Goal: Obtain resource: Obtain resource

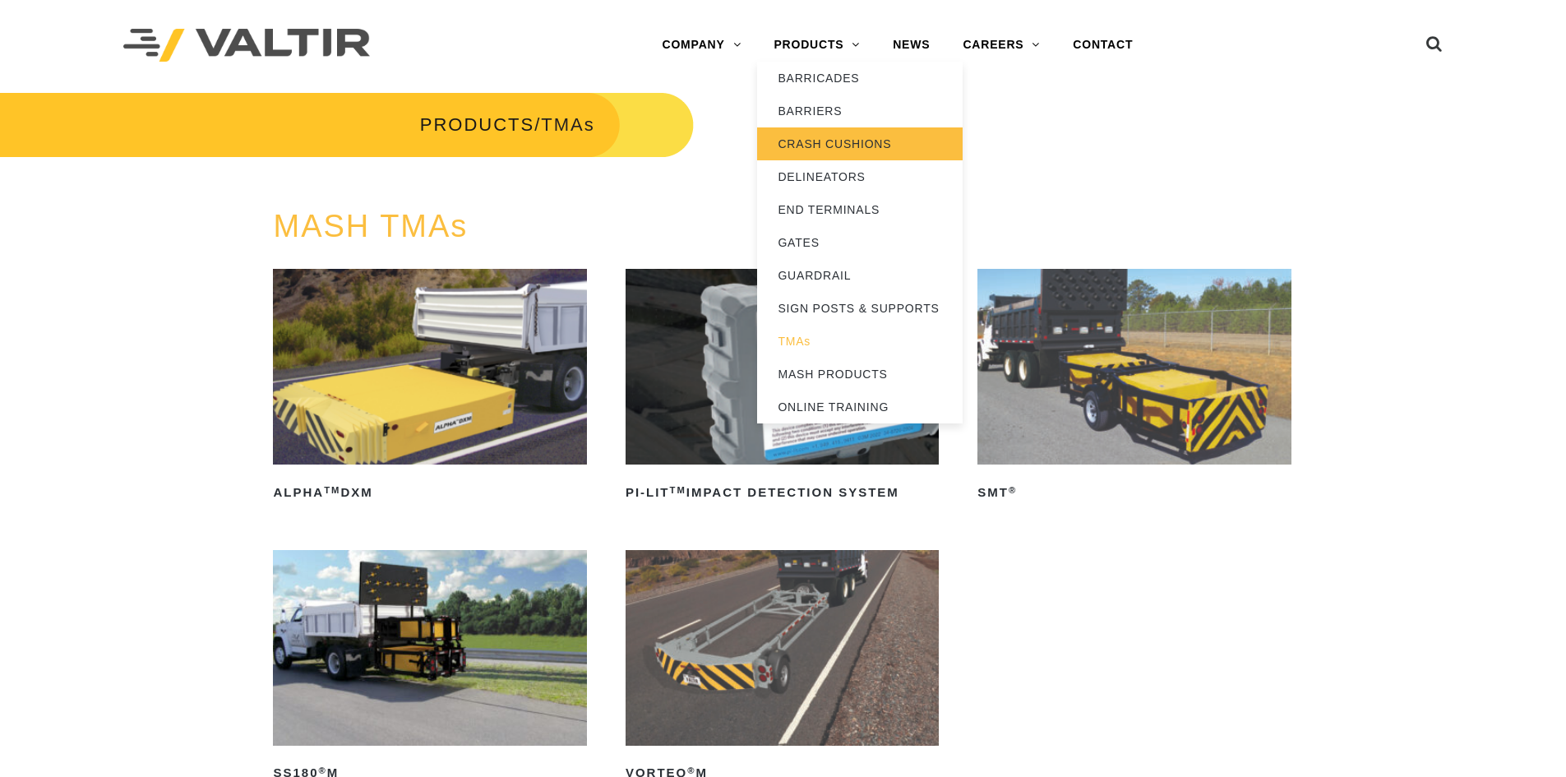
click at [833, 141] on link "CRASH CUSHIONS" at bounding box center [860, 143] width 206 height 33
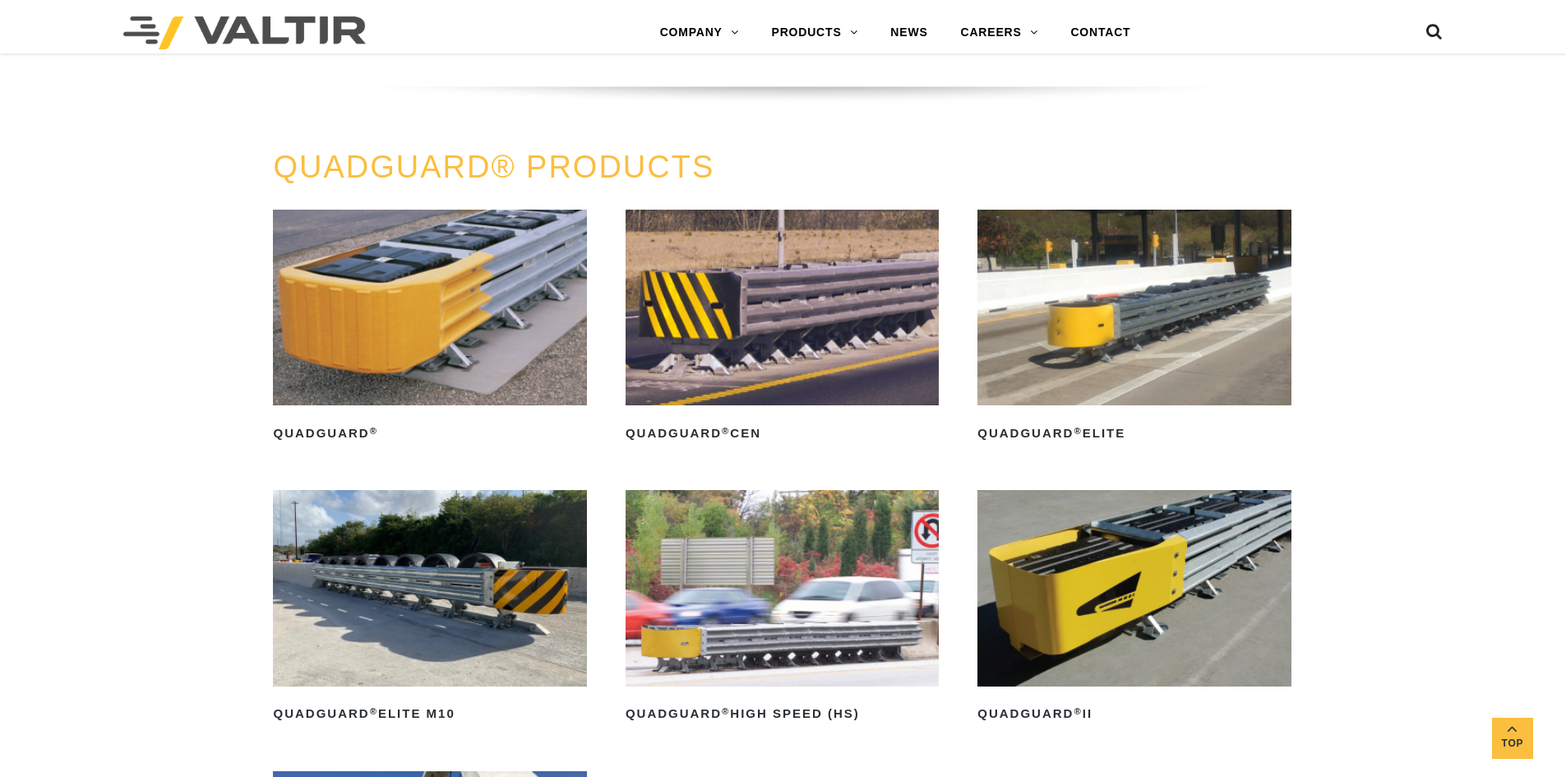
scroll to position [1069, 0]
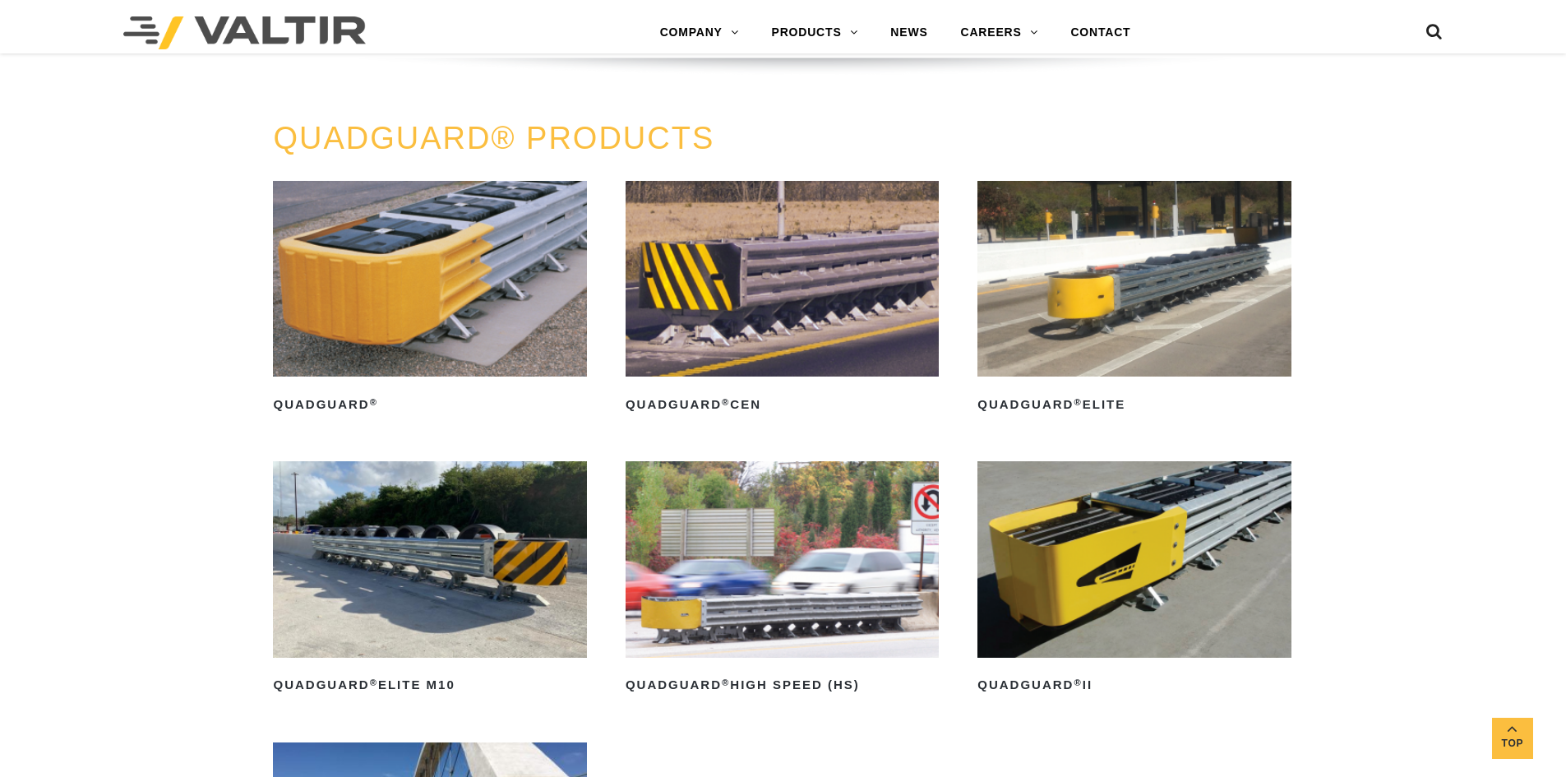
click at [1042, 651] on img at bounding box center [1134, 559] width 313 height 196
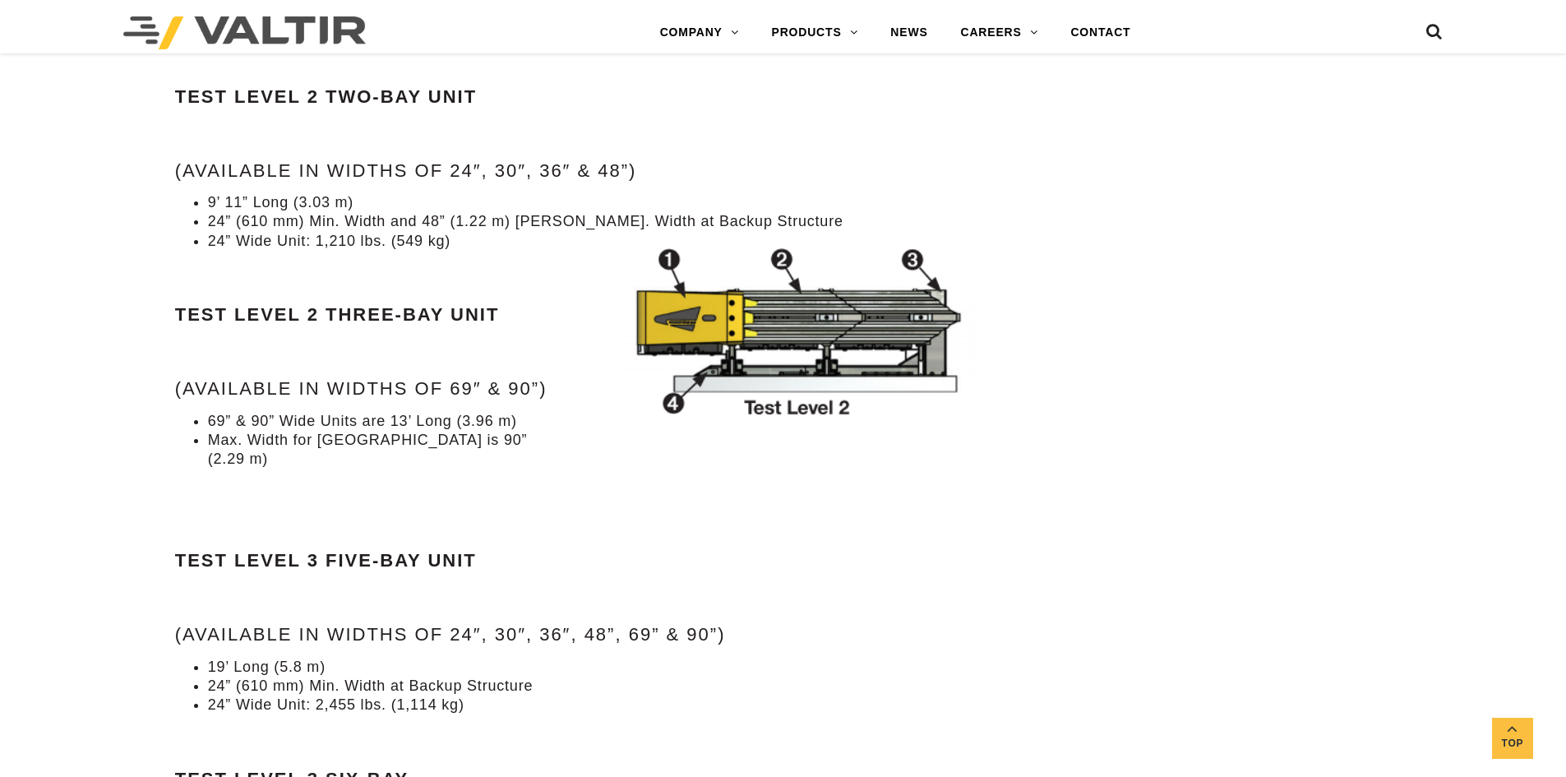
drag, startPoint x: 157, startPoint y: 365, endPoint x: 139, endPoint y: 470, distance: 106.0
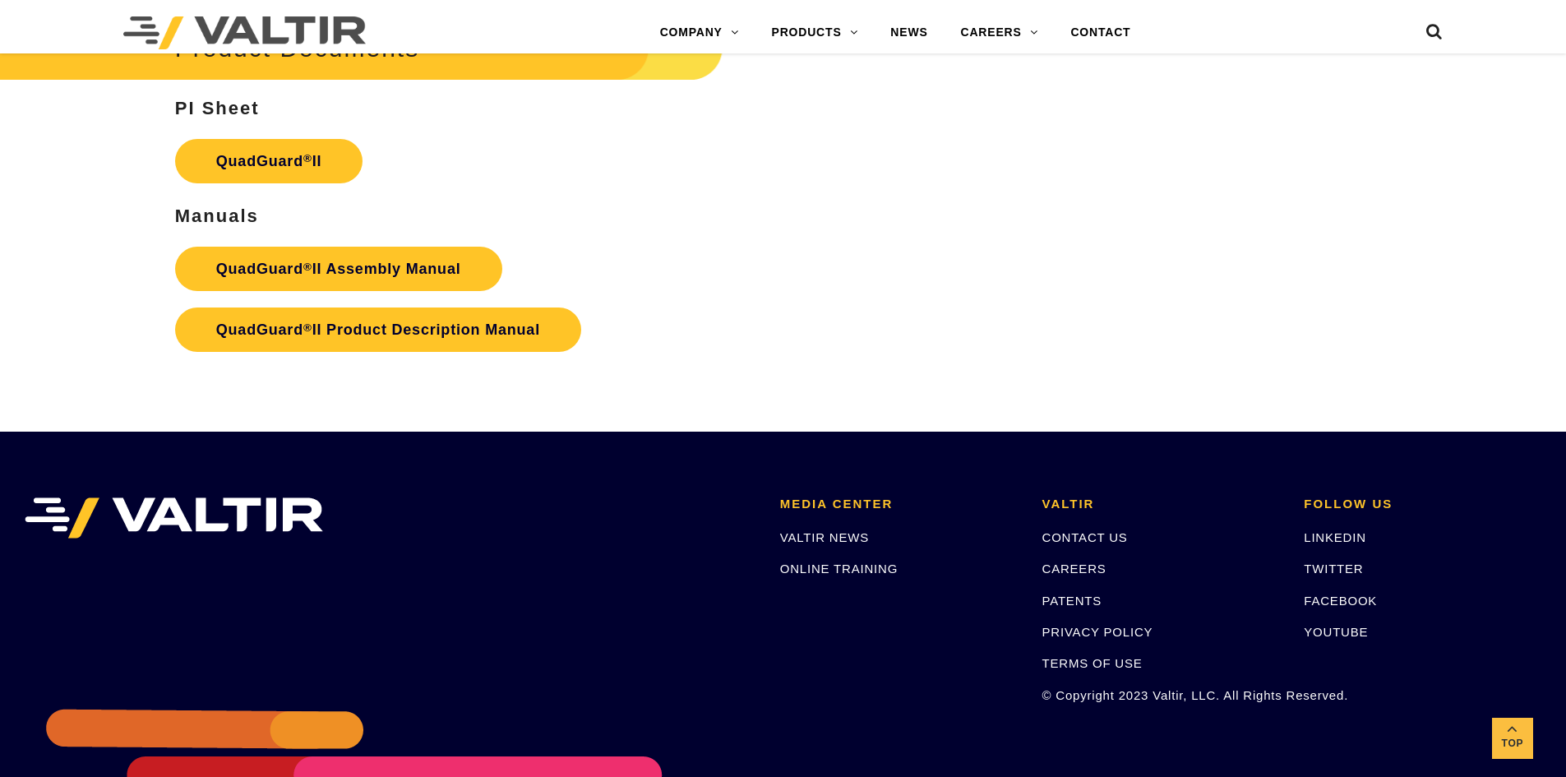
drag, startPoint x: 139, startPoint y: 470, endPoint x: 132, endPoint y: 574, distance: 104.6
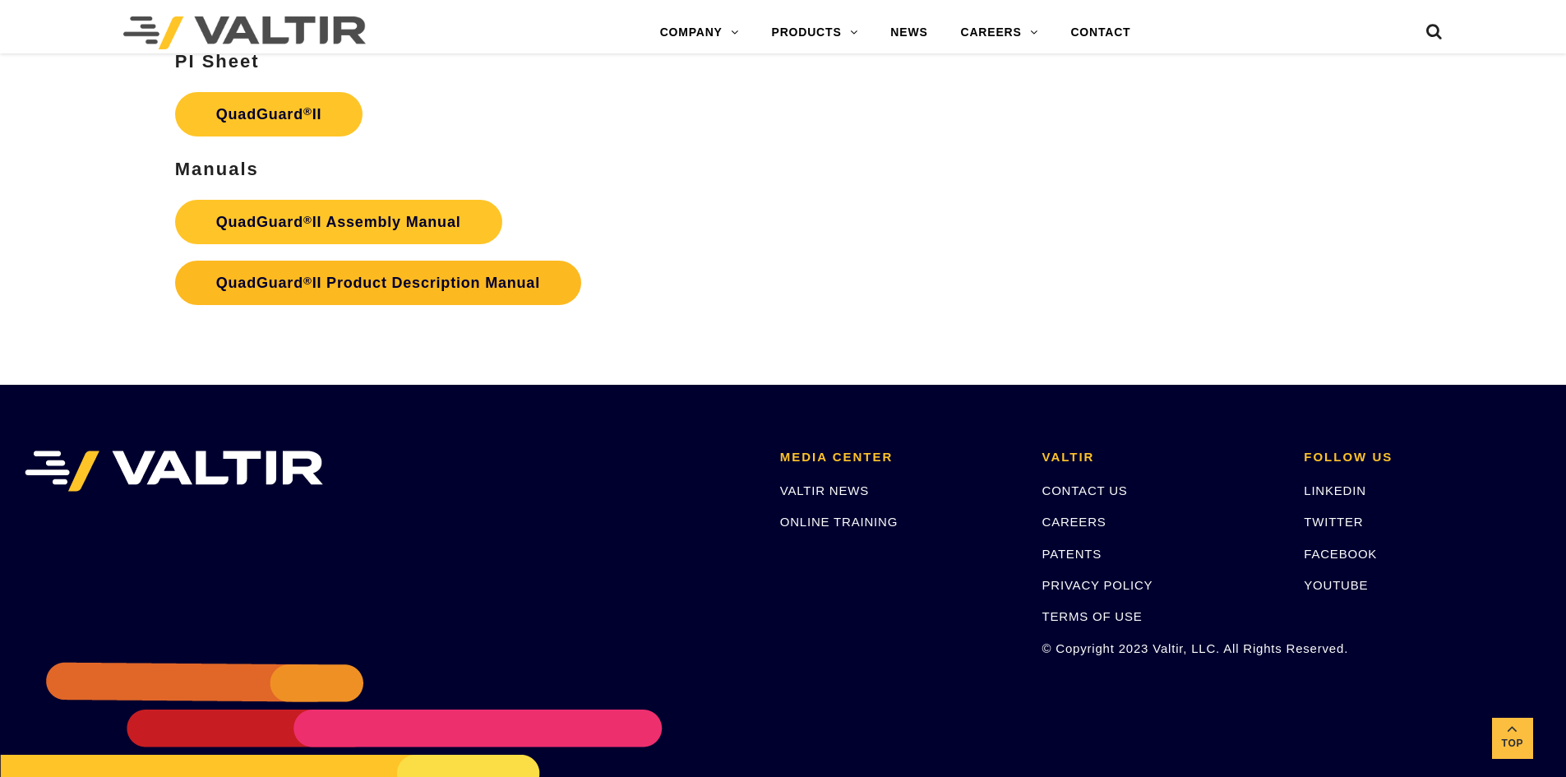
click at [445, 275] on strong "QuadGuard ® II Product Description Manual" at bounding box center [378, 283] width 324 height 16
